Goal: Find specific page/section: Find specific page/section

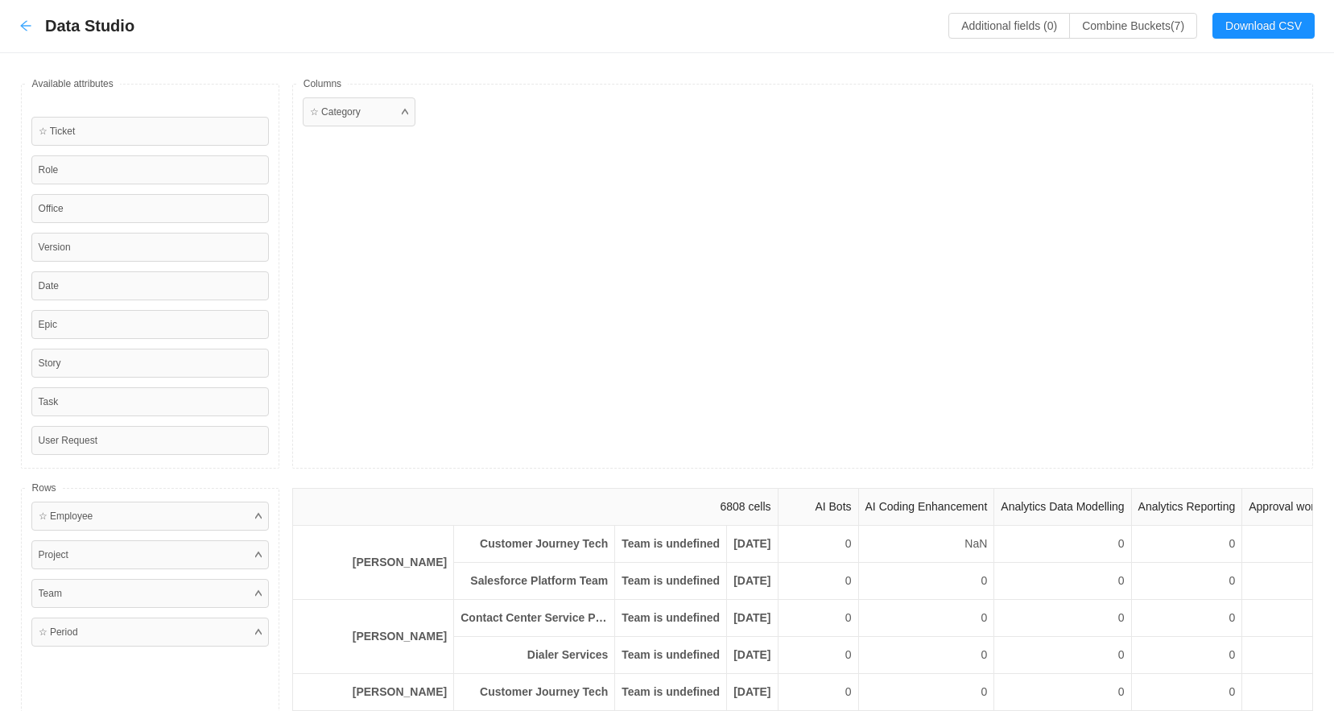
click at [27, 28] on icon "icon: arrow-left" at bounding box center [25, 25] width 13 height 13
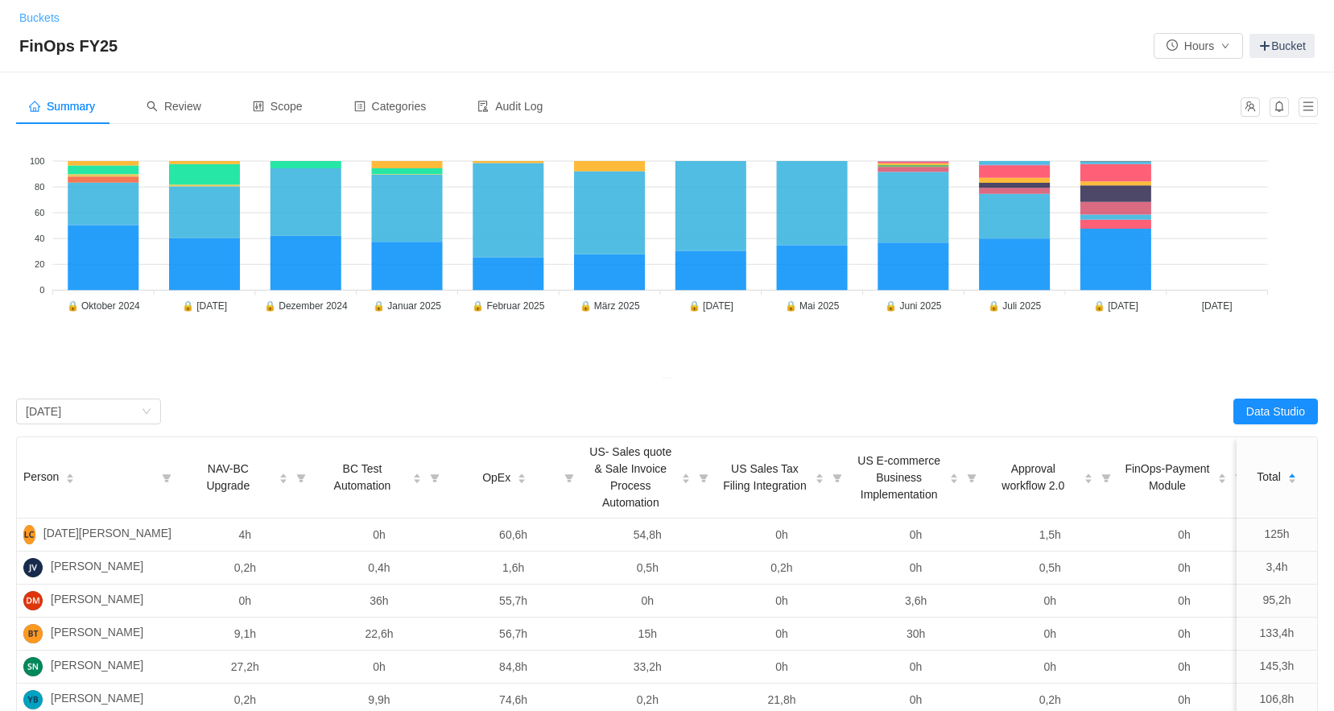
click at [40, 17] on link "Buckets" at bounding box center [39, 17] width 40 height 13
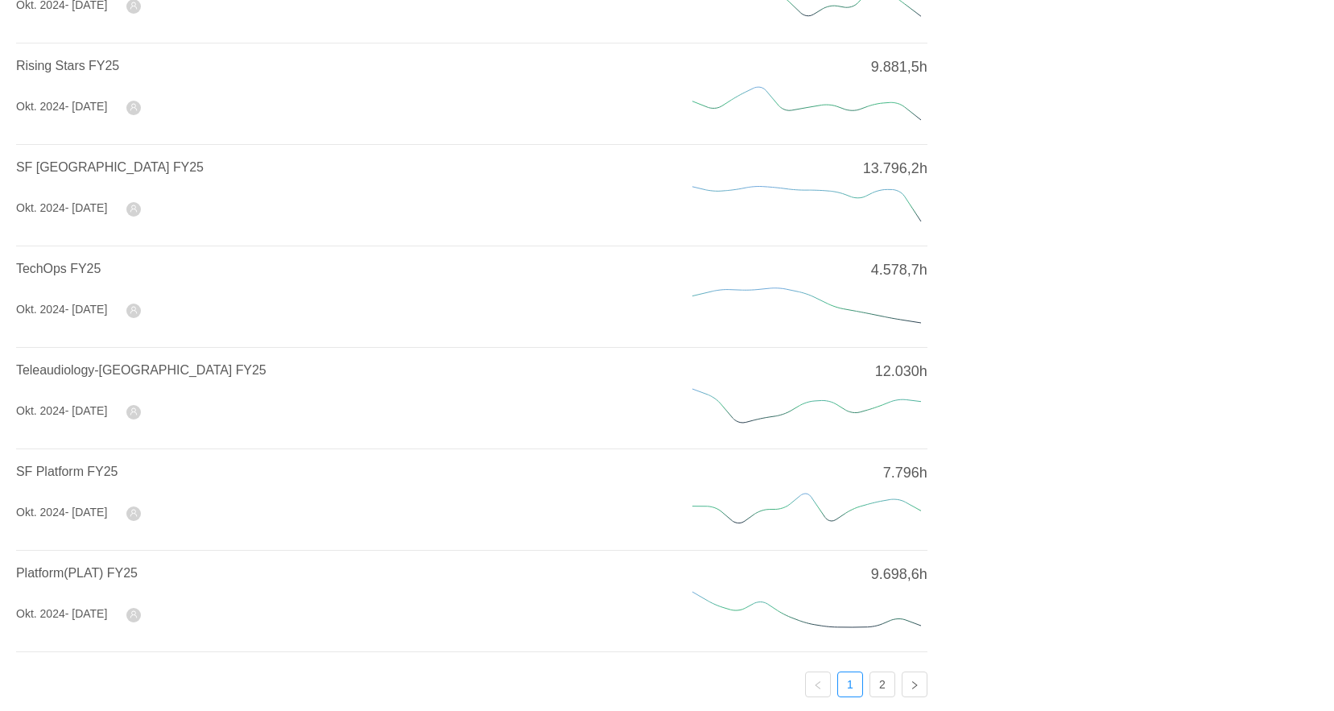
scroll to position [483, 0]
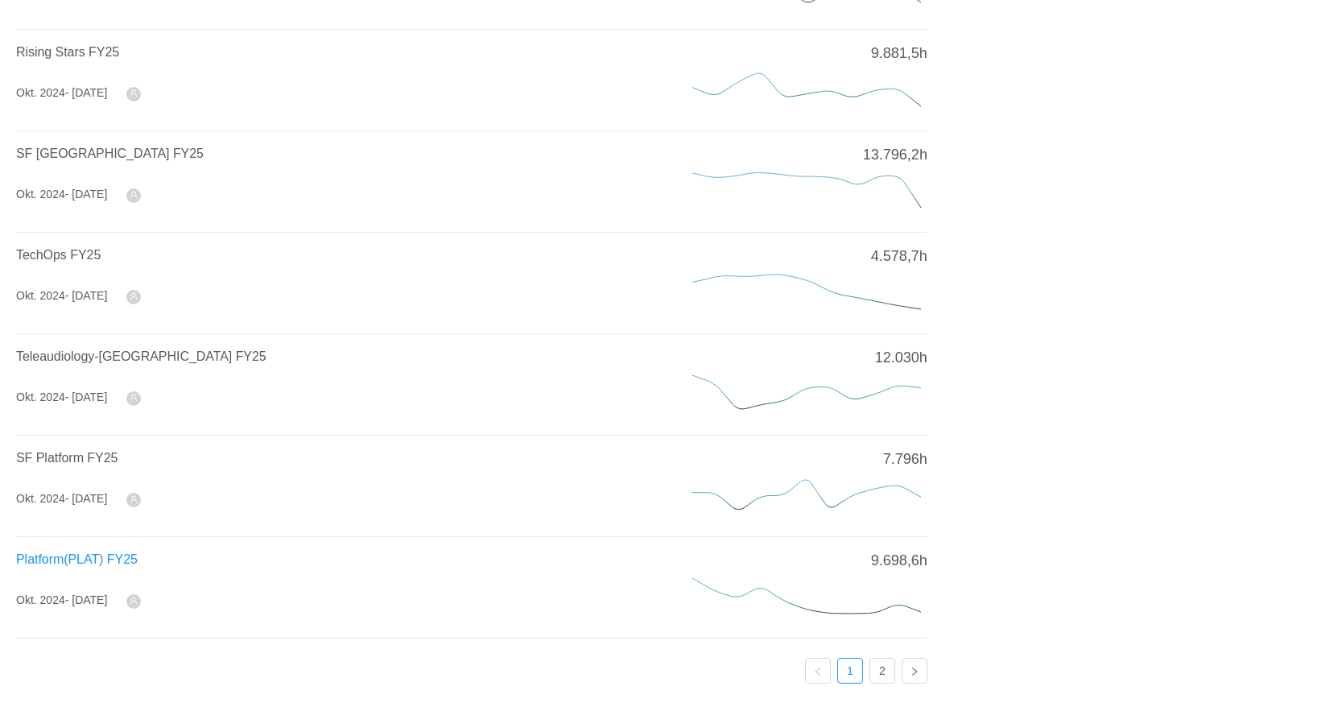
click at [67, 552] on span "Platform(PLAT) FY25" at bounding box center [77, 559] width 122 height 14
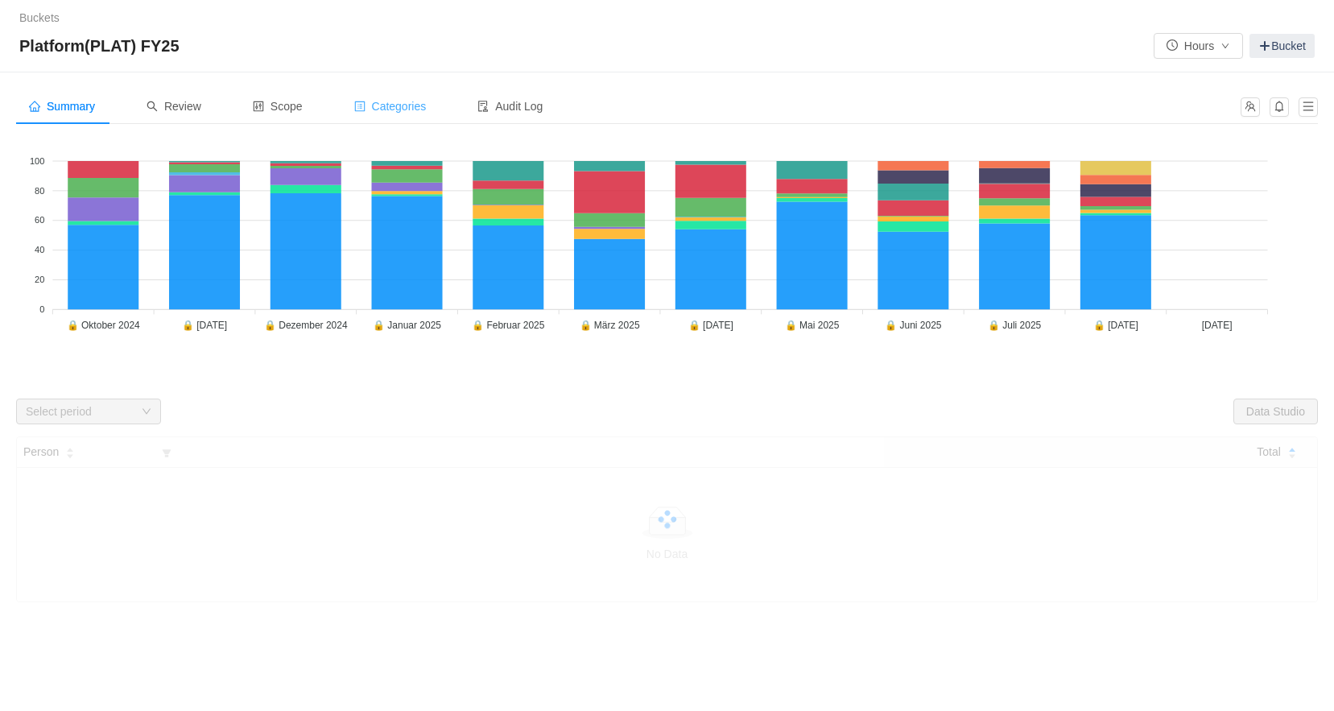
click at [417, 109] on span "Categories" at bounding box center [390, 106] width 72 height 13
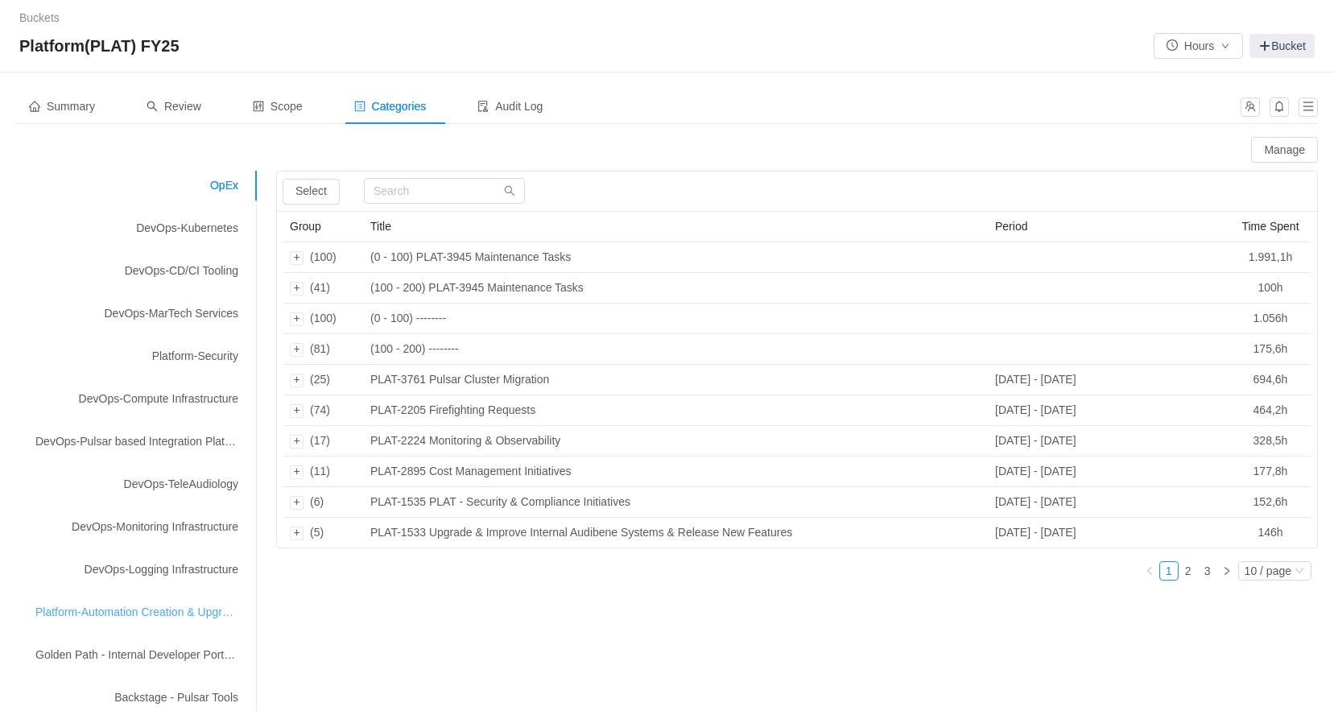
click at [77, 612] on div "Platform-Automation Creation & Upgrades" at bounding box center [136, 612] width 241 height 30
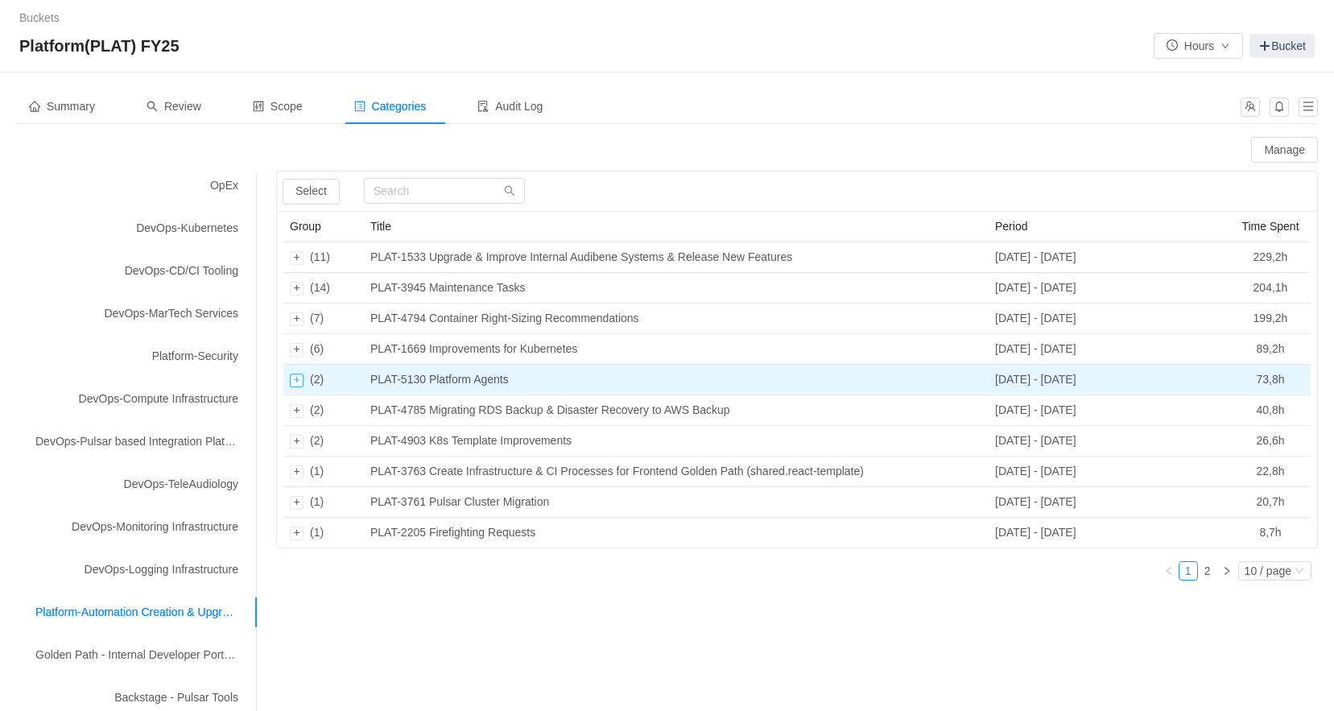
click at [298, 378] on div "Expand row" at bounding box center [297, 380] width 14 height 14
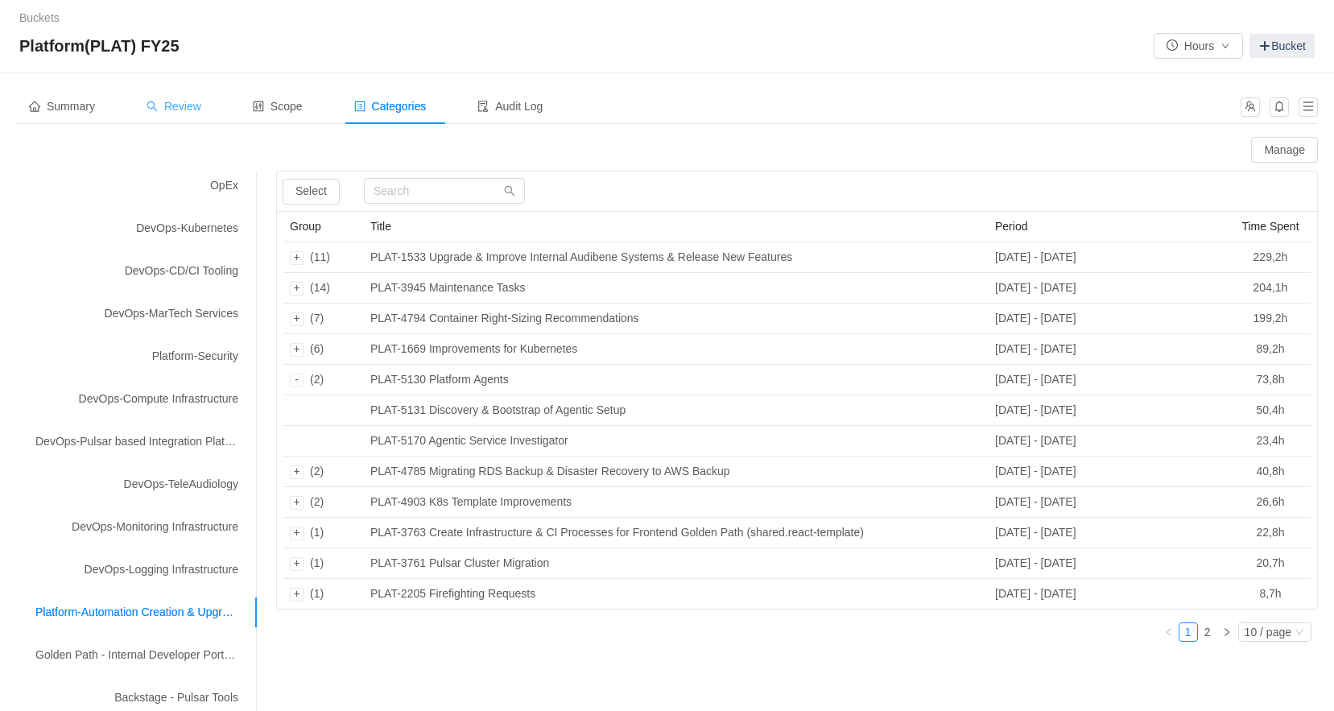
click at [201, 113] on span "Review" at bounding box center [173, 106] width 55 height 13
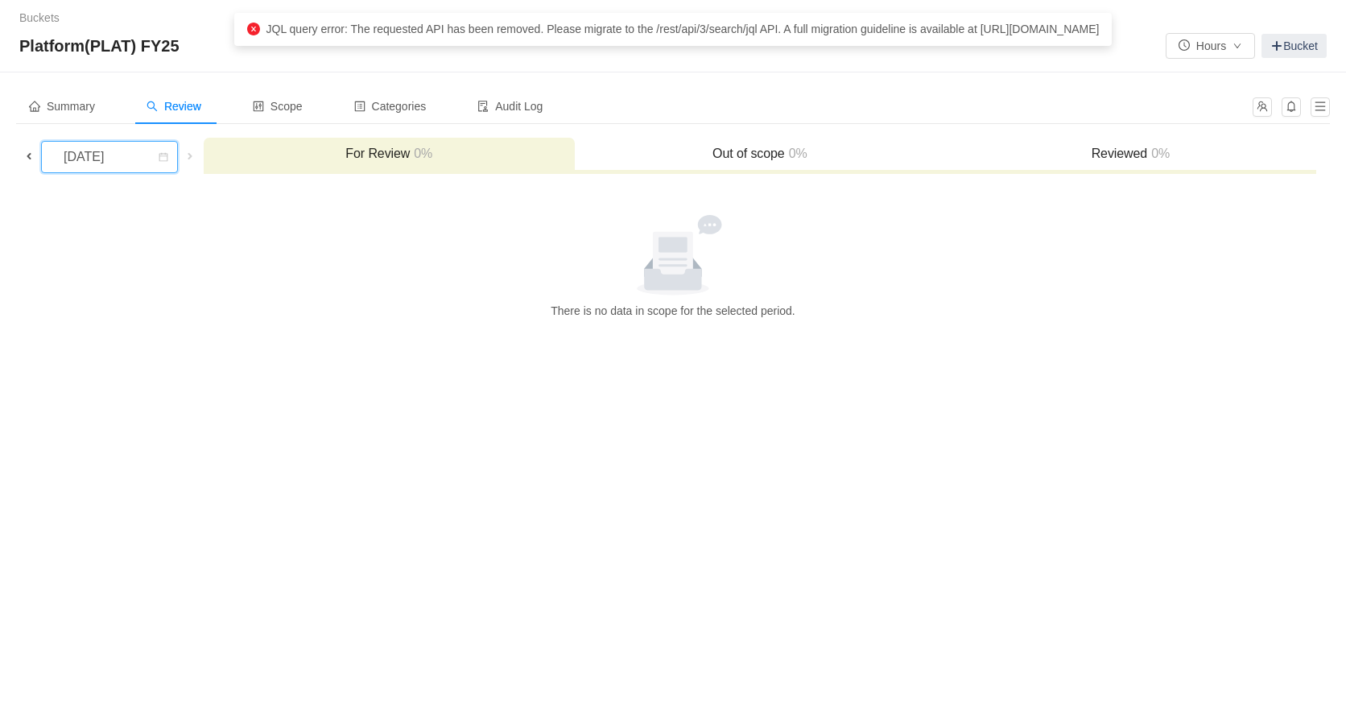
click at [120, 167] on div "[DATE]" at bounding box center [85, 157] width 69 height 31
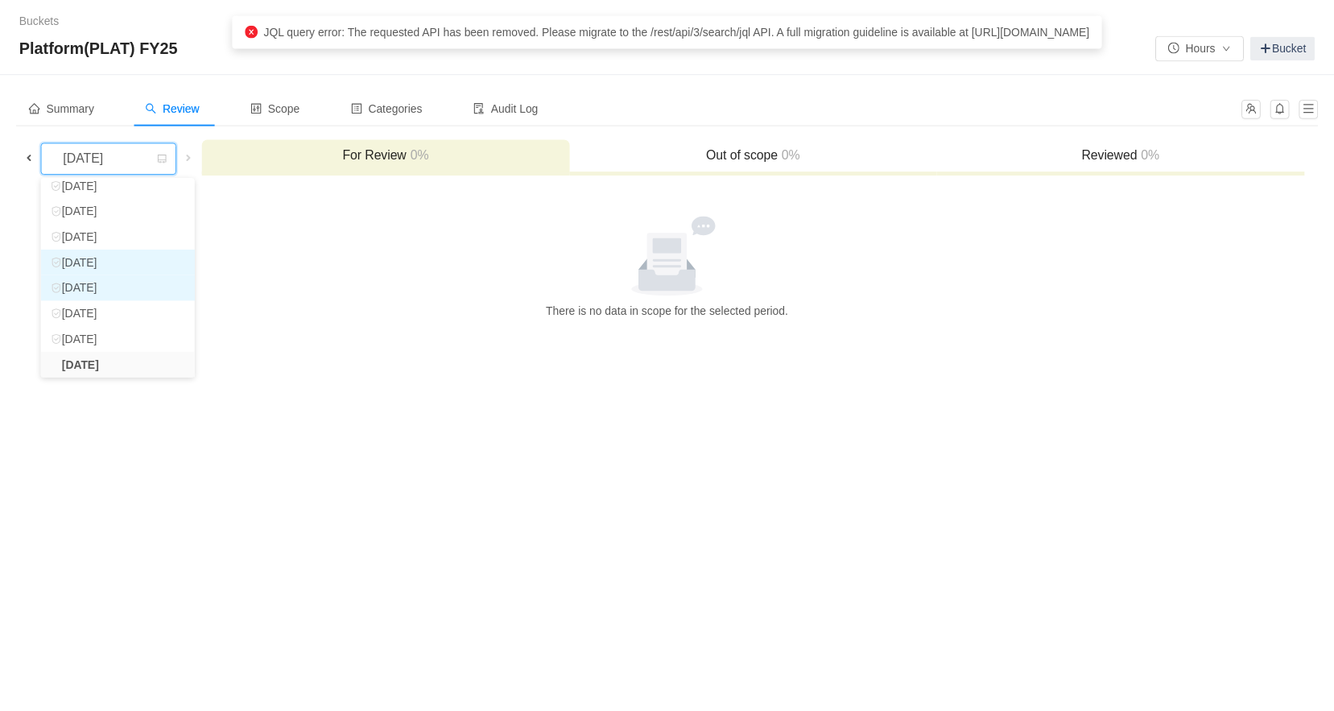
scroll to position [106, 0]
click at [128, 321] on li "[DATE]" at bounding box center [118, 318] width 155 height 26
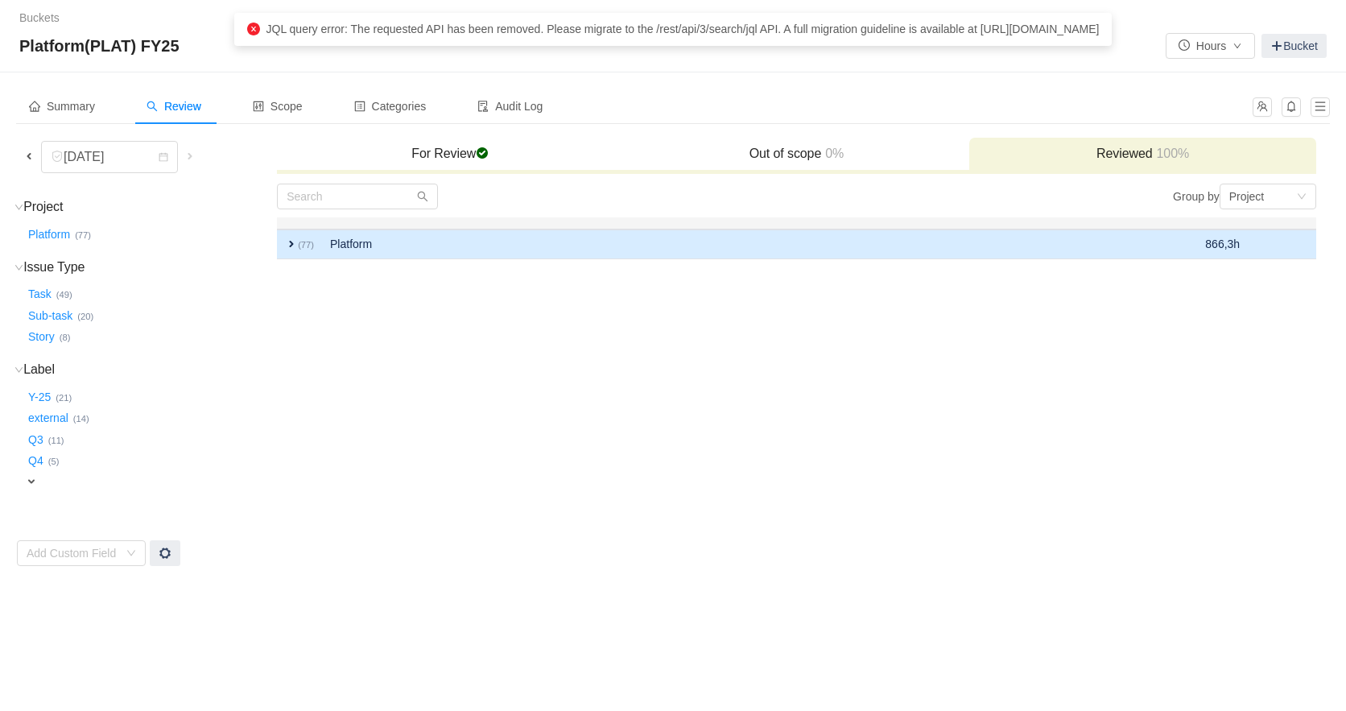
click at [290, 244] on span "expand" at bounding box center [291, 243] width 13 height 13
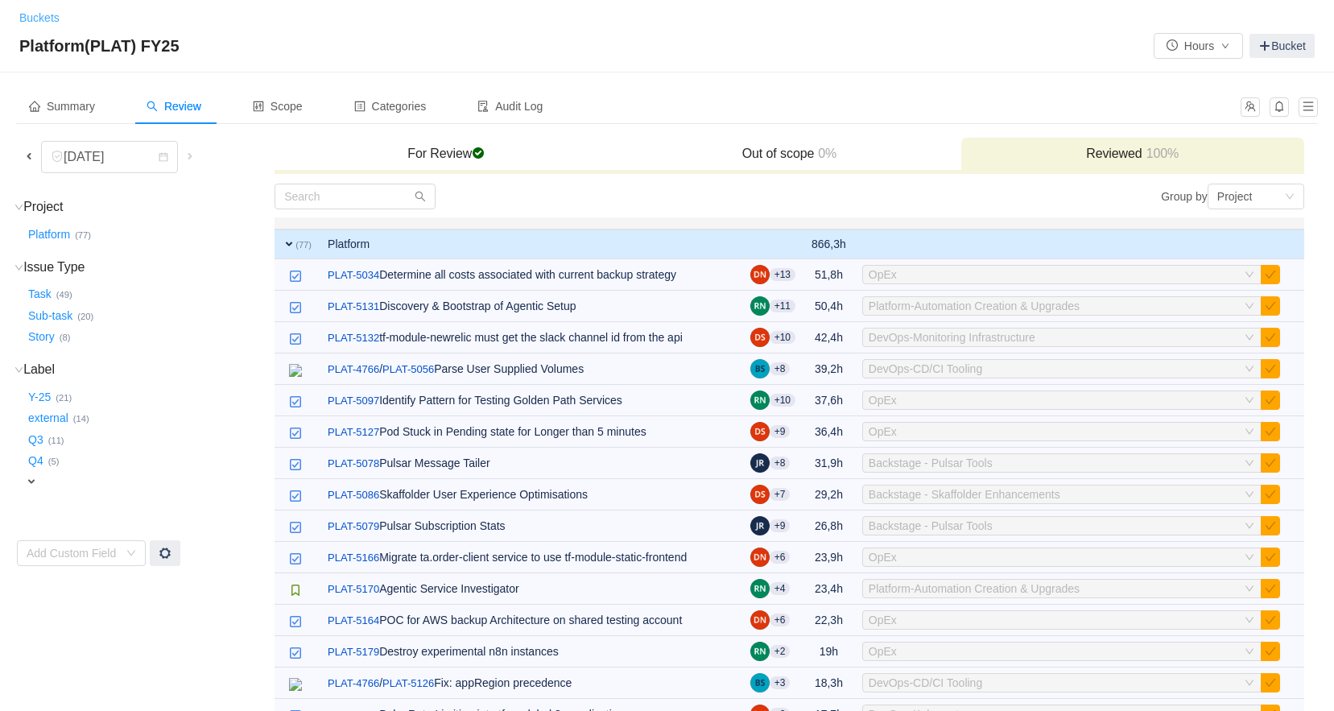
click at [31, 18] on link "Buckets" at bounding box center [39, 17] width 40 height 13
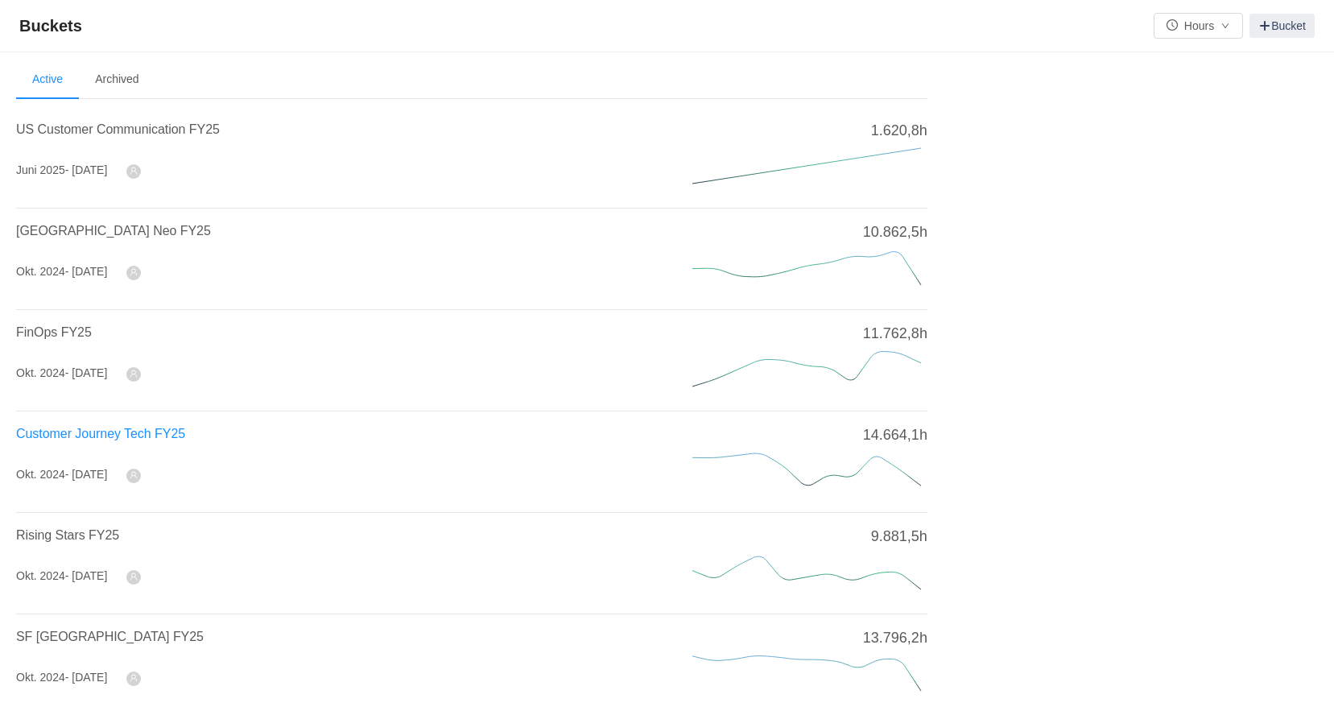
click at [108, 432] on span "Customer Journey Tech FY25" at bounding box center [100, 434] width 169 height 14
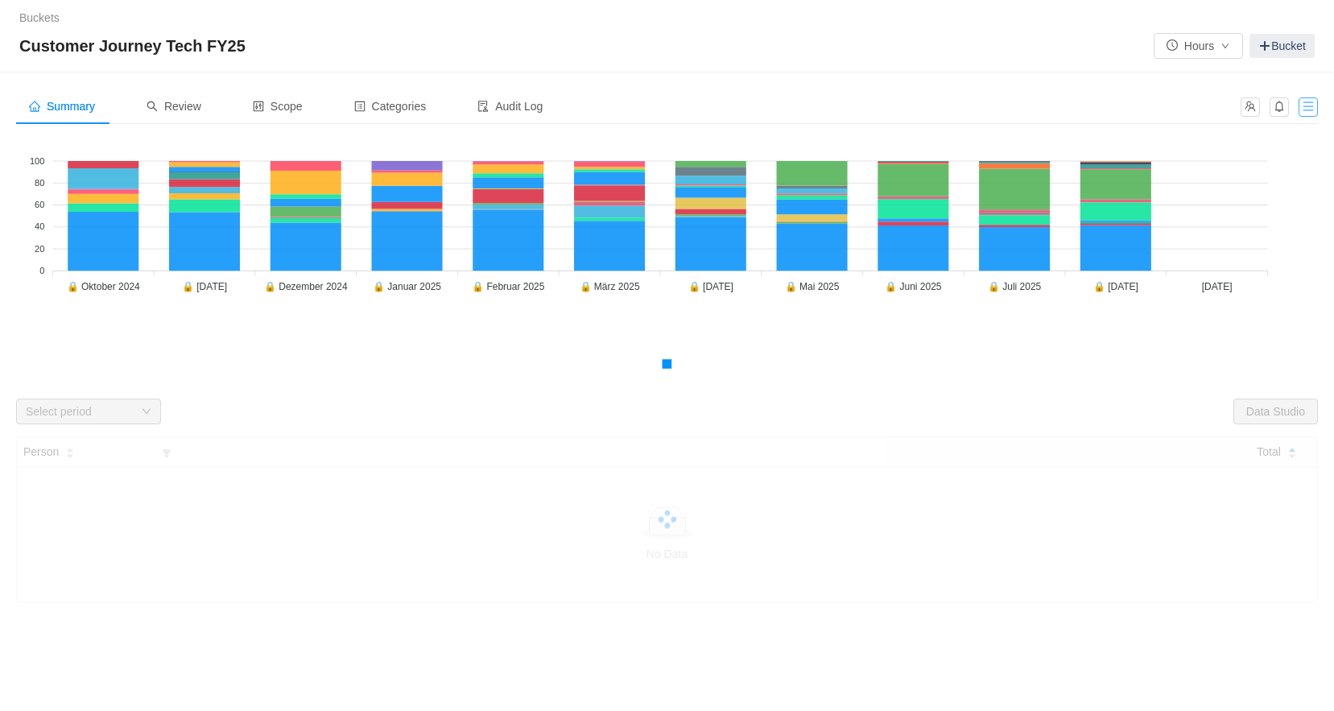
click at [1311, 105] on button "button" at bounding box center [1307, 106] width 19 height 19
click at [1248, 108] on button "button" at bounding box center [1249, 106] width 19 height 19
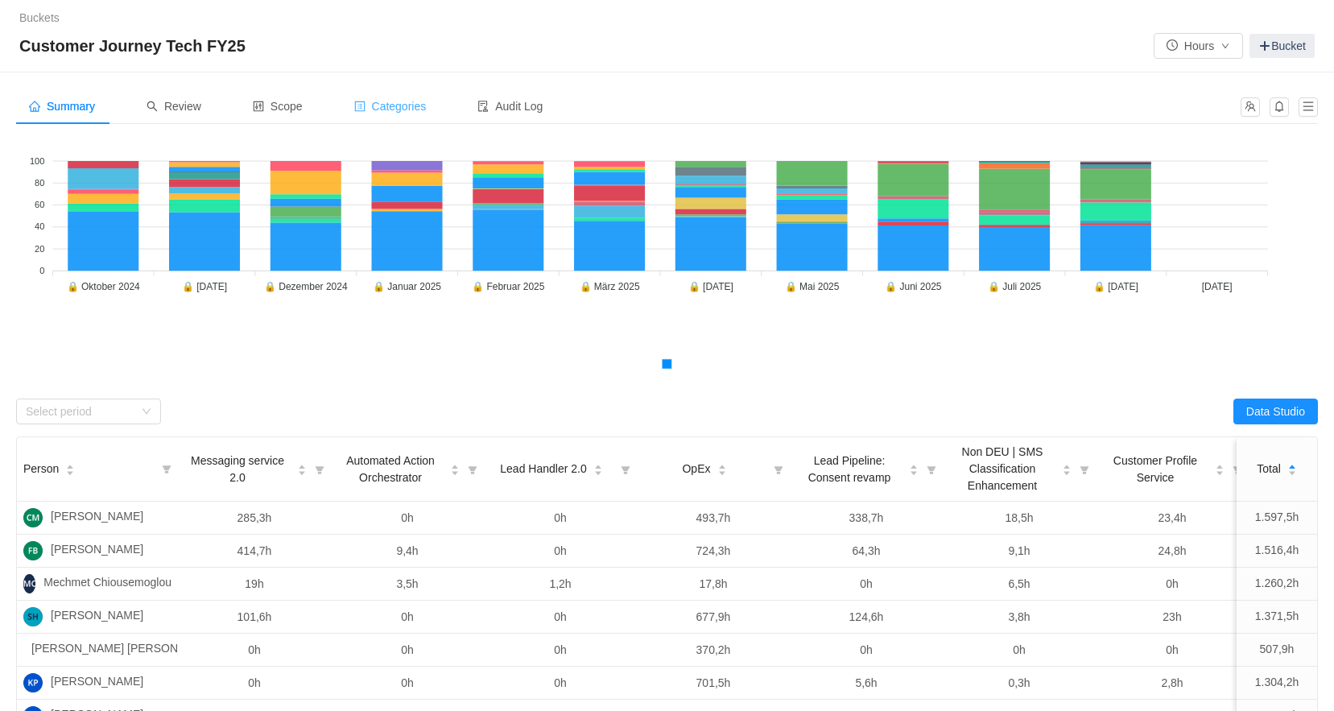
click at [427, 105] on span "Categories" at bounding box center [390, 106] width 72 height 13
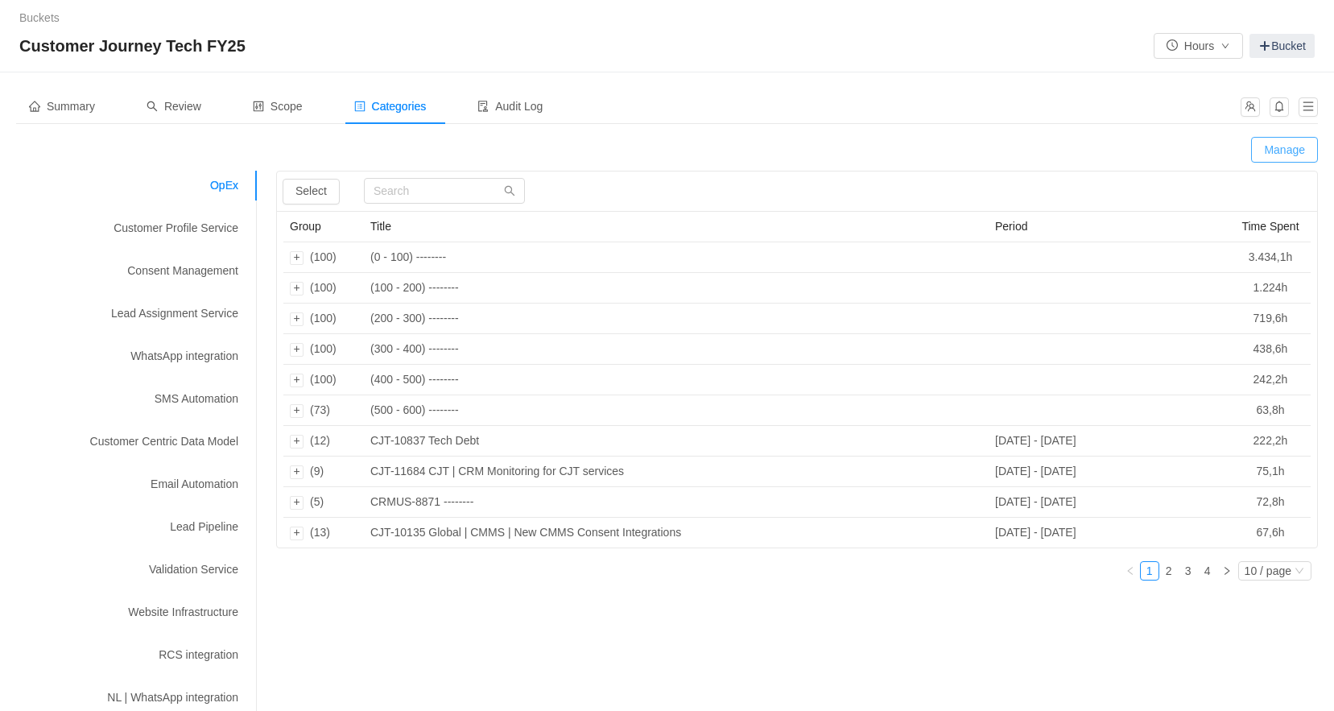
click at [1309, 149] on button "Manage" at bounding box center [1284, 150] width 67 height 26
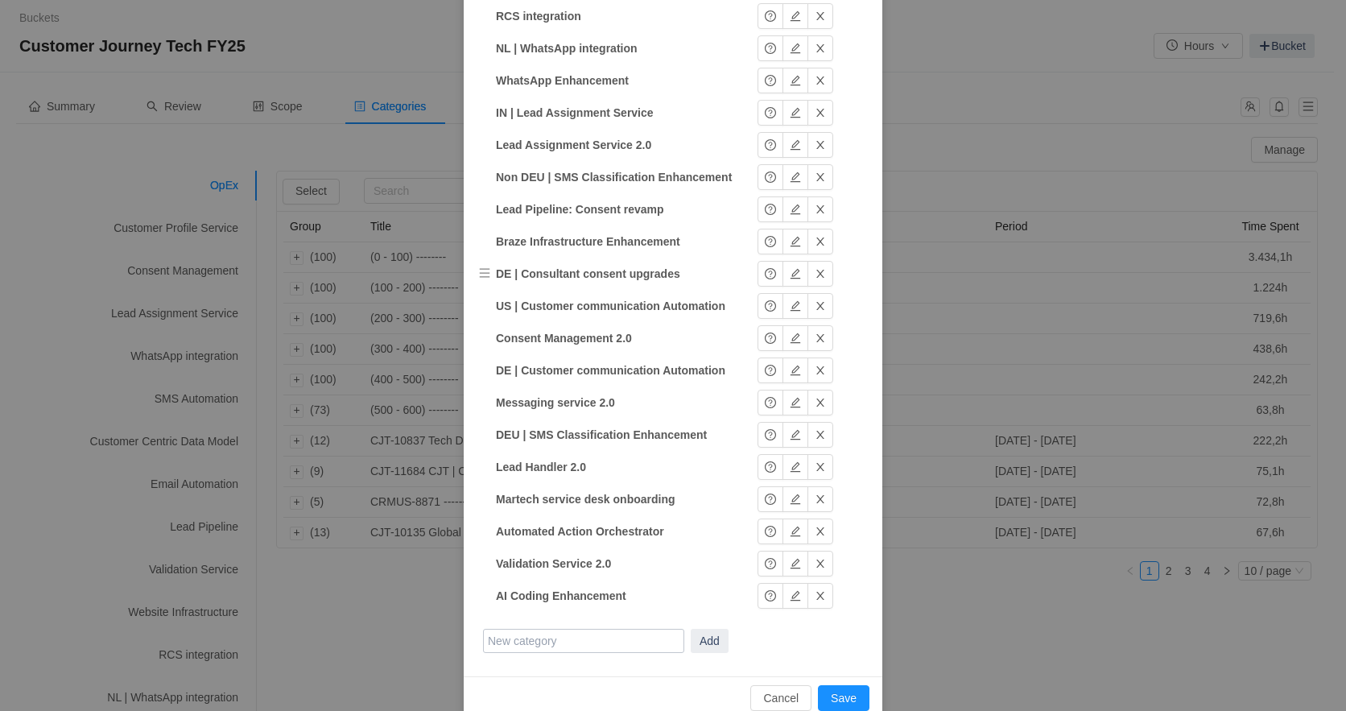
scroll to position [527, 0]
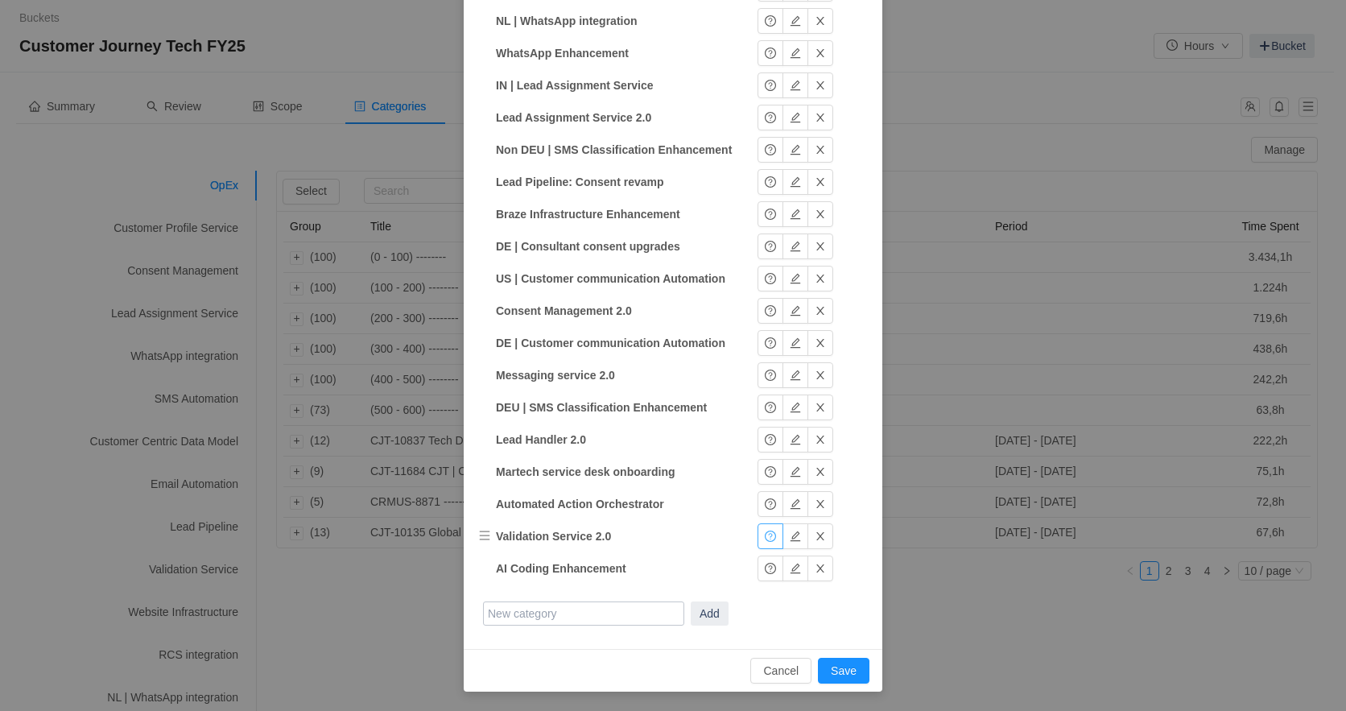
click at [757, 537] on button "button" at bounding box center [770, 536] width 26 height 26
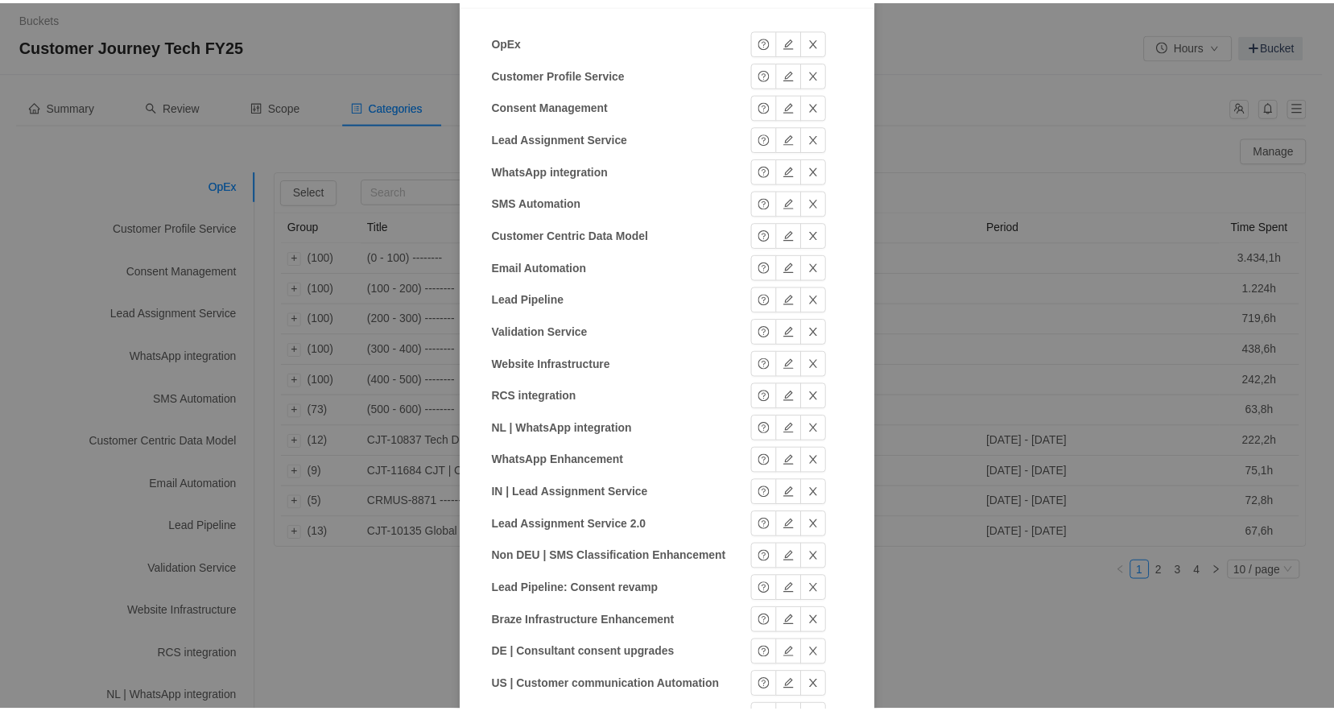
scroll to position [0, 0]
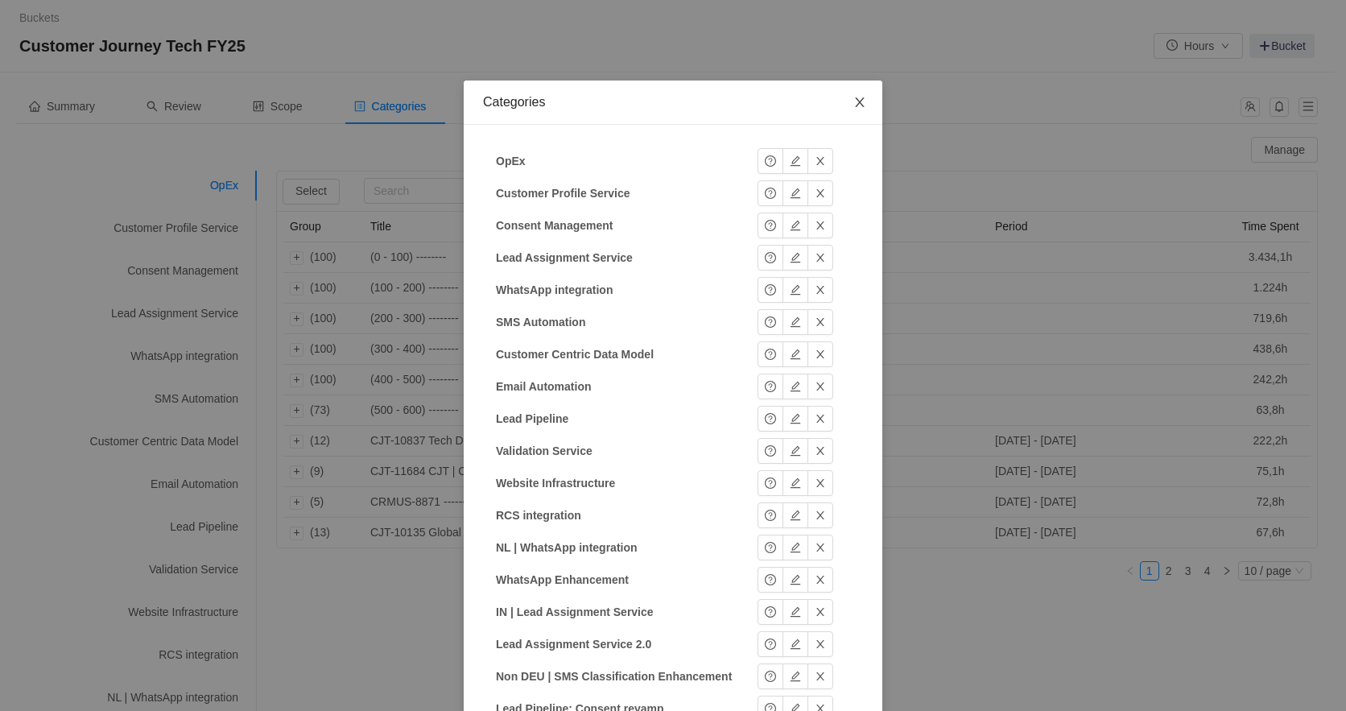
click at [856, 101] on icon "icon: close" at bounding box center [859, 102] width 13 height 13
